Goal: Task Accomplishment & Management: Manage account settings

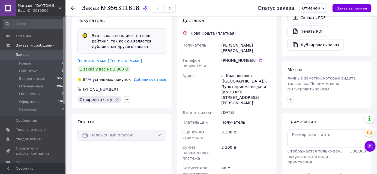
scroll to position [237, 0]
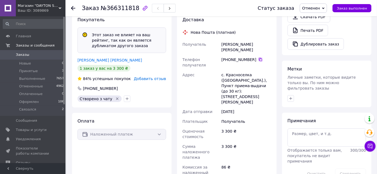
click at [260, 62] on icon at bounding box center [261, 60] width 4 height 4
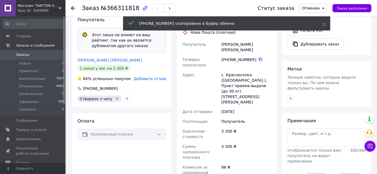
click at [37, 52] on span "Заказы" at bounding box center [33, 54] width 35 height 5
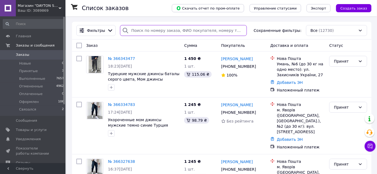
click at [167, 26] on input "search" at bounding box center [183, 30] width 127 height 11
paste input "[PHONE_NUMBER]"
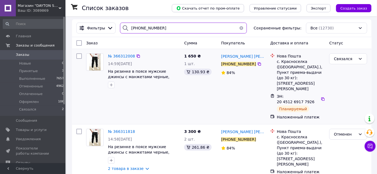
scroll to position [4, 0]
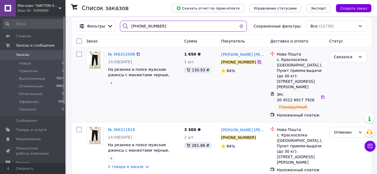
type input "[PHONE_NUMBER]"
click at [259, 63] on icon at bounding box center [259, 62] width 4 height 4
click at [117, 55] on span "№ 366312008" at bounding box center [121, 54] width 27 height 4
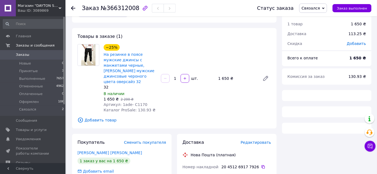
scroll to position [49, 0]
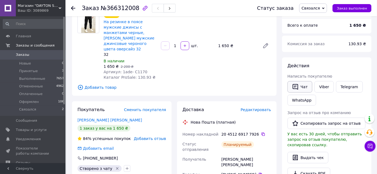
click at [301, 88] on button "Чат" at bounding box center [300, 86] width 25 height 11
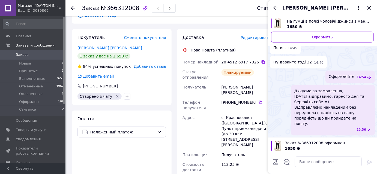
scroll to position [121, 0]
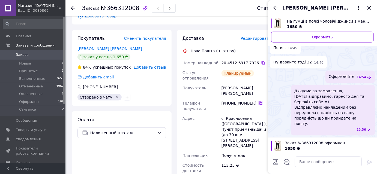
click at [259, 105] on icon at bounding box center [260, 103] width 3 height 3
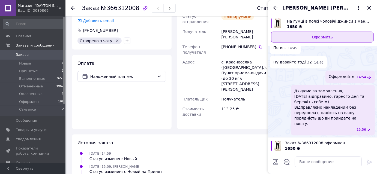
scroll to position [245, 0]
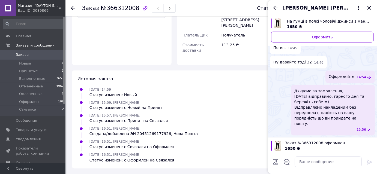
drag, startPoint x: 368, startPoint y: 7, endPoint x: 322, endPoint y: 1, distance: 46.3
click at [369, 7] on icon "Закрыть" at bounding box center [369, 8] width 7 height 7
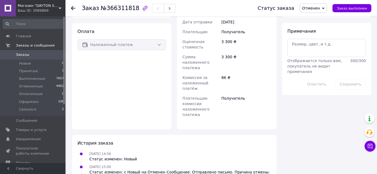
scroll to position [367, 0]
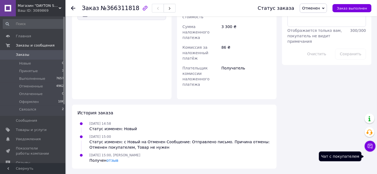
click at [372, 146] on icon at bounding box center [370, 146] width 5 height 5
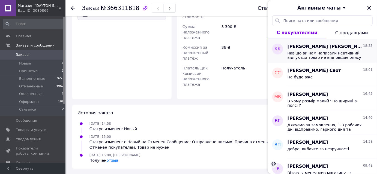
click at [326, 60] on span "навіщо ви нам написали неативний відгук що товар не відповідає опису якщо він в…" at bounding box center [327, 55] width 78 height 9
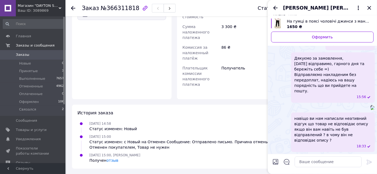
scroll to position [572, 0]
click at [368, 9] on icon "Закрыть" at bounding box center [369, 8] width 7 height 7
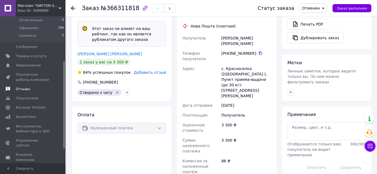
scroll to position [73, 0]
click at [31, 87] on span "Отзывы" at bounding box center [33, 89] width 35 height 5
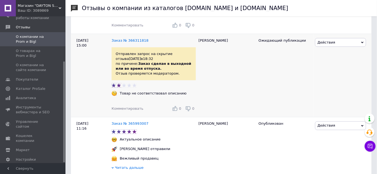
scroll to position [223, 0]
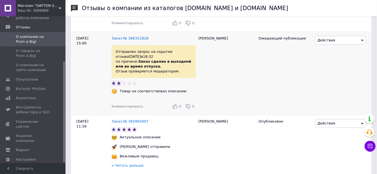
click at [325, 42] on span "Действия" at bounding box center [327, 40] width 18 height 4
click at [327, 85] on li "Ссылка на редактирование" at bounding box center [341, 84] width 51 height 13
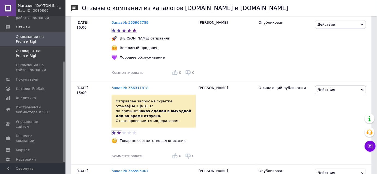
scroll to position [0, 0]
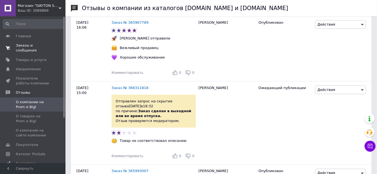
click at [35, 47] on span "Заказы и сообщения" at bounding box center [33, 48] width 35 height 10
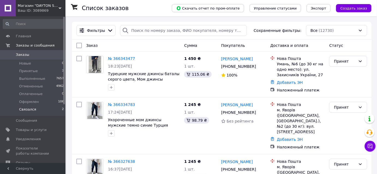
click at [46, 109] on li "Связался 2" at bounding box center [33, 111] width 67 height 10
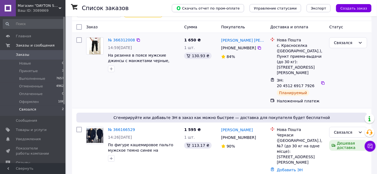
scroll to position [37, 0]
click at [119, 40] on link "№ 366312008" at bounding box center [121, 39] width 27 height 4
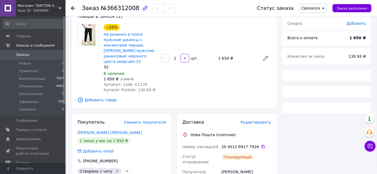
scroll to position [135, 0]
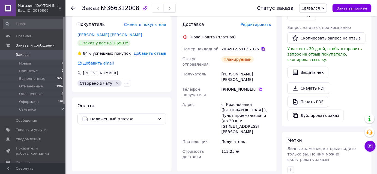
click at [262, 51] on icon at bounding box center [263, 49] width 3 height 3
click at [232, 80] on div "[PERSON_NAME] [PERSON_NAME]" at bounding box center [247, 76] width 52 height 15
copy div "[PERSON_NAME] [PERSON_NAME]"
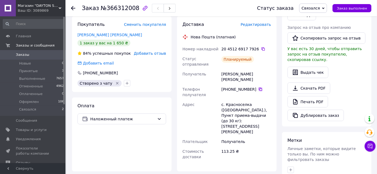
click at [260, 90] on icon at bounding box center [261, 89] width 4 height 4
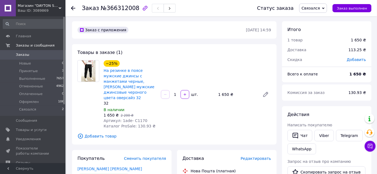
scroll to position [0, 0]
click at [320, 11] on span "Связался" at bounding box center [313, 8] width 28 height 9
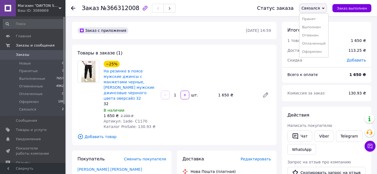
click at [314, 52] on li "Оформлен" at bounding box center [314, 52] width 29 height 8
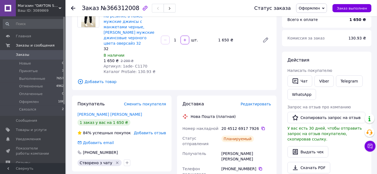
scroll to position [124, 0]
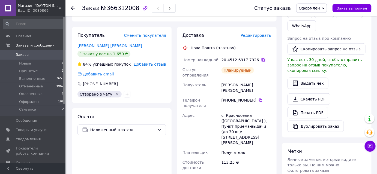
click at [262, 62] on icon at bounding box center [263, 59] width 3 height 3
click at [40, 108] on li "Связался 2" at bounding box center [33, 111] width 67 height 10
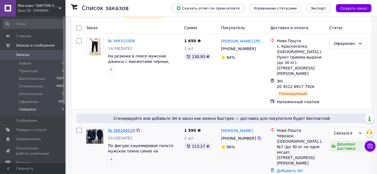
scroll to position [37, 0]
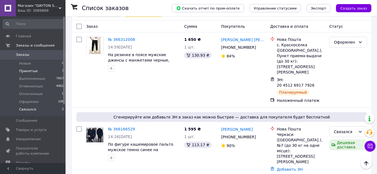
click at [55, 70] on li "Принятые 3" at bounding box center [33, 71] width 67 height 8
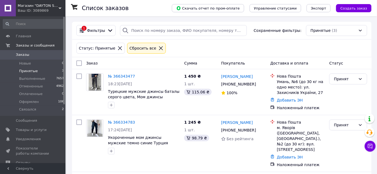
click at [159, 50] on icon at bounding box center [161, 48] width 5 height 5
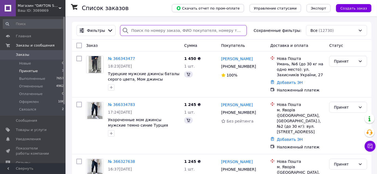
click at [156, 32] on input "search" at bounding box center [183, 30] width 127 height 11
paste input "0967451020"
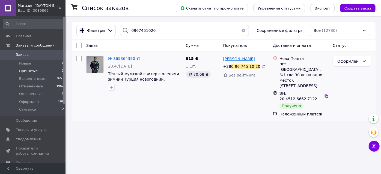
drag, startPoint x: 234, startPoint y: 57, endPoint x: 229, endPoint y: 60, distance: 6.1
click at [344, 64] on div "Оформлен" at bounding box center [348, 61] width 23 height 6
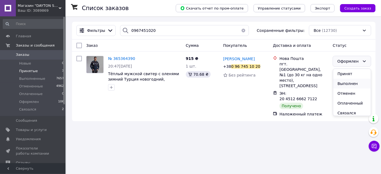
click at [344, 83] on li "Выполнен" at bounding box center [352, 84] width 38 height 10
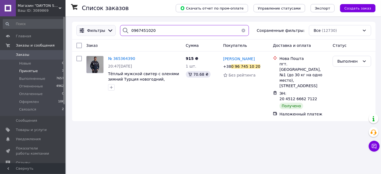
drag, startPoint x: 150, startPoint y: 31, endPoint x: 91, endPoint y: 31, distance: 58.7
click at [93, 31] on div "Фильтры 0967451020 Сохраненные фильтры: Все (12730)" at bounding box center [223, 30] width 299 height 11
paste input "71189898"
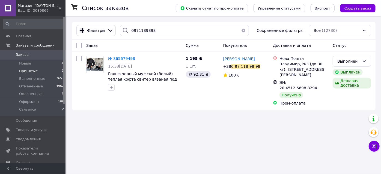
click at [90, 141] on div "Список заказов Скачать отчет по пром-оплате Управление статусами Экспорт Создат…" at bounding box center [224, 87] width 314 height 174
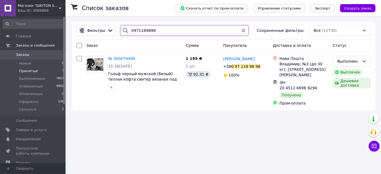
drag, startPoint x: 133, startPoint y: 33, endPoint x: 76, endPoint y: 1, distance: 65.2
click at [89, 24] on div "Фильтры 0971189898 Сохраненные фильтры: Все (12730)" at bounding box center [224, 31] width 304 height 18
paste input "92734212"
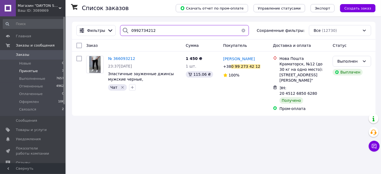
drag, startPoint x: 157, startPoint y: 32, endPoint x: 92, endPoint y: 24, distance: 65.6
click at [92, 24] on div "Фильтры 0992734212 Сохраненные фильтры: Все (12730)" at bounding box center [224, 31] width 304 height 18
paste input "[PHONE_NUMBER]"
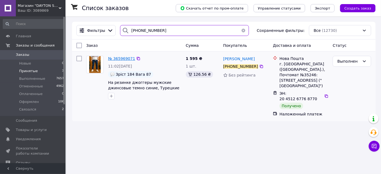
type input "[PHONE_NUMBER]"
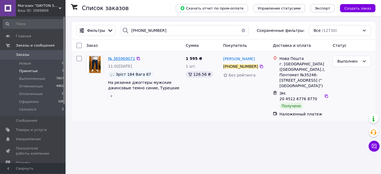
click at [123, 58] on span "№ 365969071" at bounding box center [121, 59] width 27 height 4
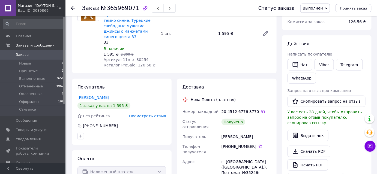
scroll to position [124, 0]
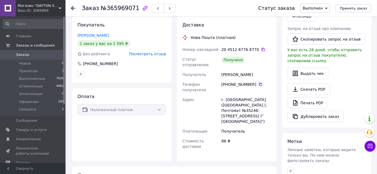
click at [229, 75] on div "[PERSON_NAME]" at bounding box center [247, 75] width 52 height 10
copy div "[PERSON_NAME]"
click at [260, 85] on icon at bounding box center [261, 84] width 4 height 4
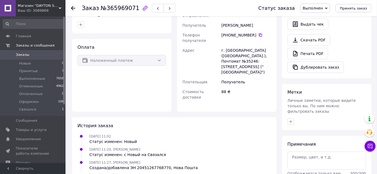
scroll to position [174, 0]
click at [228, 51] on div "г. [GEOGRAPHIC_DATA] ([GEOGRAPHIC_DATA].), Почтомат №35246: [STREET_ADDRESS] ("…" at bounding box center [247, 61] width 52 height 32
copy div "Львов"
click at [247, 57] on div "г. [GEOGRAPHIC_DATA] ([GEOGRAPHIC_DATA].), Почтомат №35246: [STREET_ADDRESS] ("…" at bounding box center [247, 61] width 52 height 32
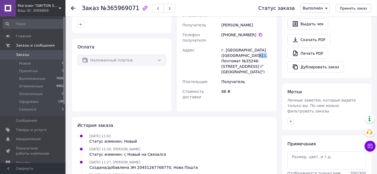
click at [247, 57] on div "г. [GEOGRAPHIC_DATA] ([GEOGRAPHIC_DATA].), Почтомат №35246: [STREET_ADDRESS] ("…" at bounding box center [247, 61] width 52 height 32
copy div "35246"
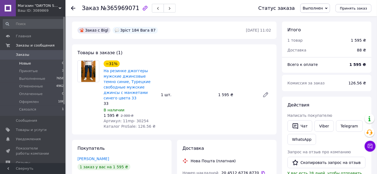
scroll to position [0, 0]
click at [47, 71] on li "Принятые 3" at bounding box center [33, 71] width 67 height 8
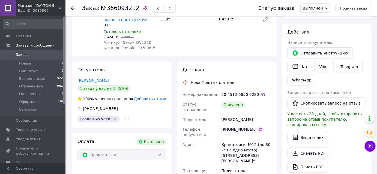
scroll to position [74, 0]
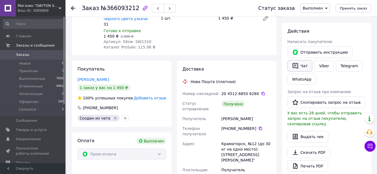
click at [293, 67] on icon "button" at bounding box center [295, 66] width 7 height 7
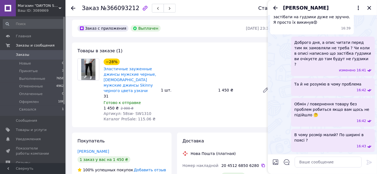
scroll to position [0, 0]
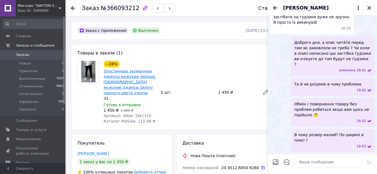
click at [136, 84] on link "Эластичные зауженные джинсы мужские черные, [DEMOGRAPHIC_DATA] мужские джинсы S…" at bounding box center [130, 82] width 53 height 26
drag, startPoint x: 324, startPoint y: 62, endPoint x: 344, endPoint y: 60, distance: 20.0
click at [345, 60] on span "Доброго дня, а опис читати перед тим як замовляли не треба ? Чи коли в описі на…" at bounding box center [333, 53] width 77 height 27
click at [339, 61] on span "Доброго дня, а опис читати перед тим як замовляли не треба ? Чи коли в описі на…" at bounding box center [333, 53] width 77 height 27
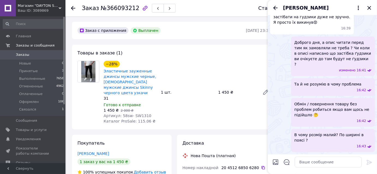
click at [331, 67] on span "Доброго дня, а опис читати перед тим як замовляли не треба ? Чи коли в описі на…" at bounding box center [333, 53] width 77 height 27
drag, startPoint x: 331, startPoint y: 66, endPoint x: 347, endPoint y: 68, distance: 15.7
click at [347, 67] on span "Доброго дня, а опис читати перед тим як замовляли не треба ? Чи коли в описі на…" at bounding box center [333, 53] width 77 height 27
click at [322, 62] on span "Доброго дня, а опис читати перед тим як замовляли не треба ? Чи коли в описі на…" at bounding box center [333, 53] width 77 height 27
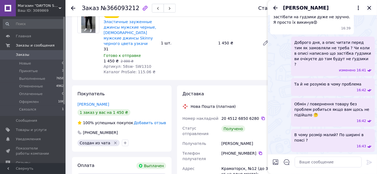
click at [371, 7] on icon "Закрыть" at bounding box center [370, 8] width 4 height 4
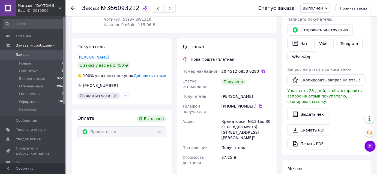
scroll to position [99, 0]
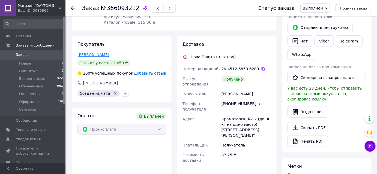
click at [87, 57] on link "Витюк Михайло" at bounding box center [94, 55] width 32 height 4
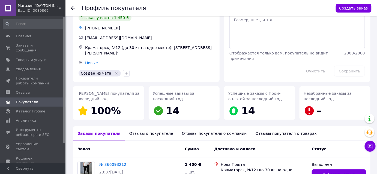
click at [150, 133] on div "Отзывы о покупателе" at bounding box center [151, 134] width 53 height 14
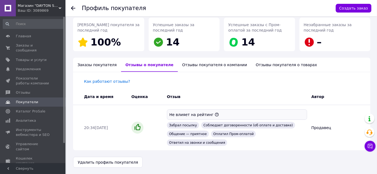
click at [96, 64] on div "Заказы покупателя" at bounding box center [97, 65] width 48 height 14
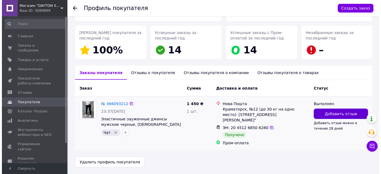
scroll to position [81, 0]
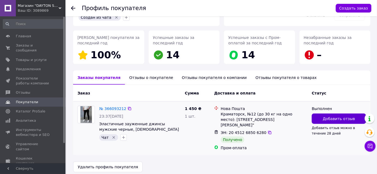
click at [331, 121] on button "Добавить отзыв" at bounding box center [339, 119] width 54 height 10
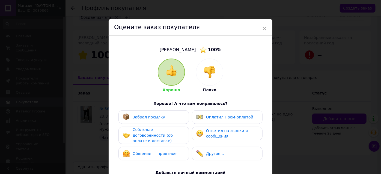
click at [175, 123] on div "Забрал посылку" at bounding box center [153, 118] width 71 height 14
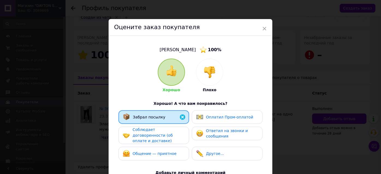
click at [206, 118] on span "Оплатил Пром-оплатой" at bounding box center [229, 117] width 47 height 4
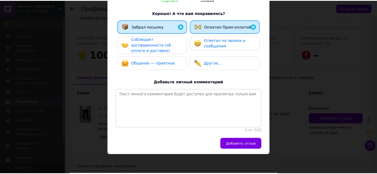
scroll to position [101, 0]
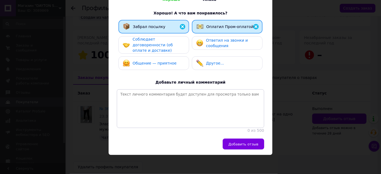
click at [233, 142] on button "Добавить отзыв" at bounding box center [243, 144] width 41 height 11
